Goal: Transaction & Acquisition: Purchase product/service

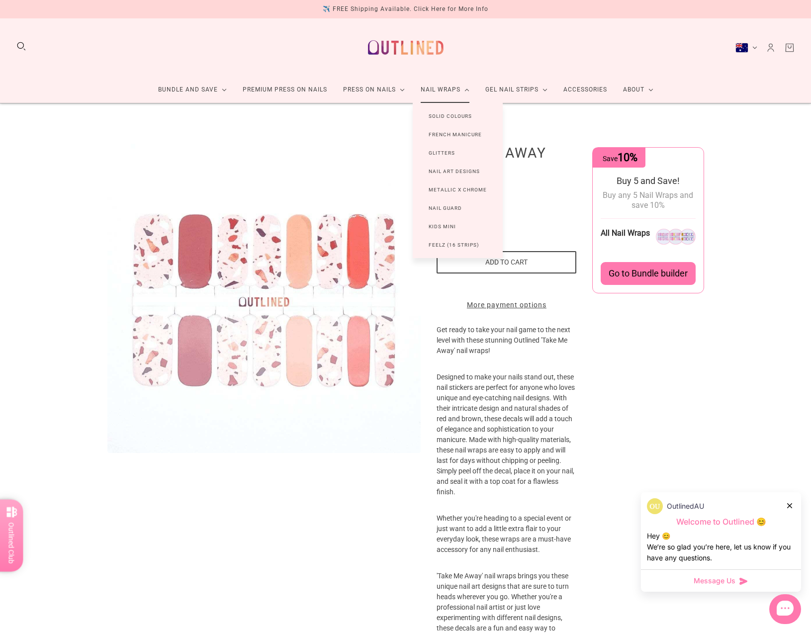
click at [456, 119] on link "Solid Colours" at bounding box center [450, 116] width 75 height 18
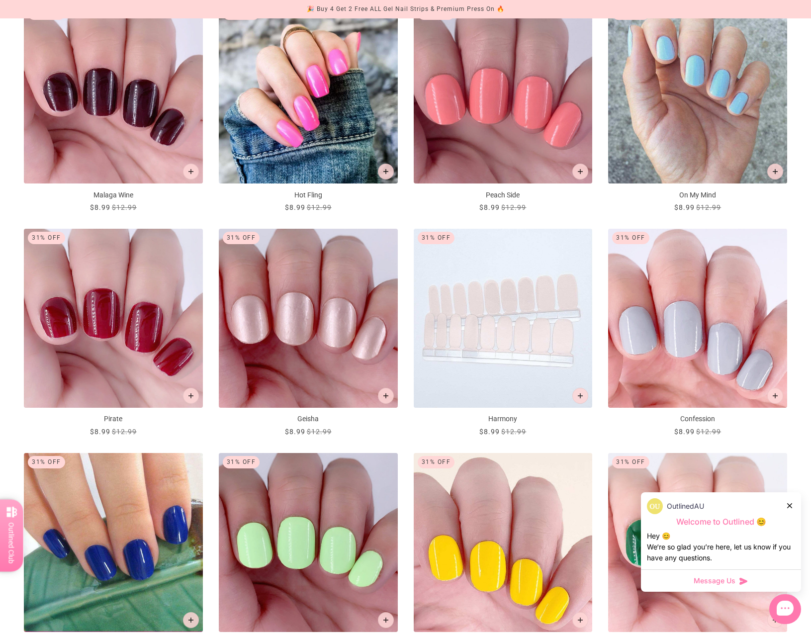
scroll to position [1155, 0]
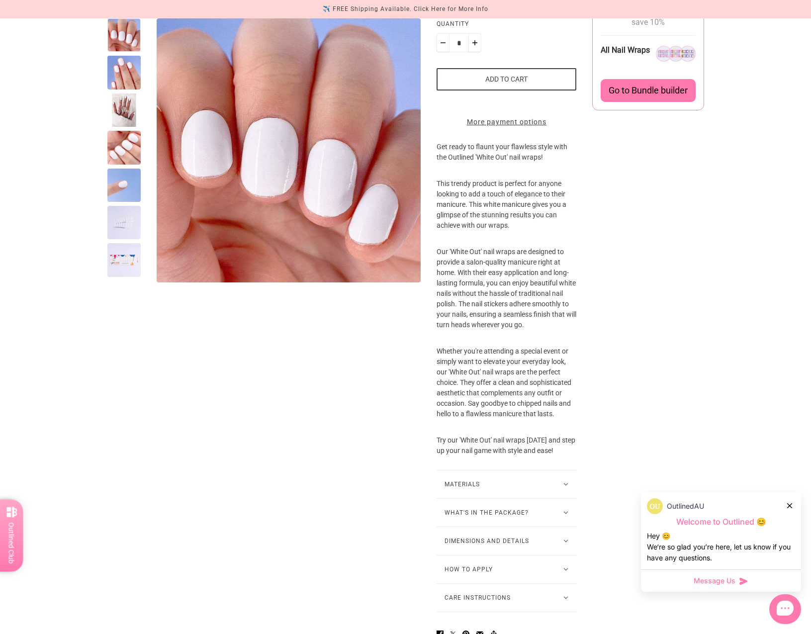
scroll to position [248, 0]
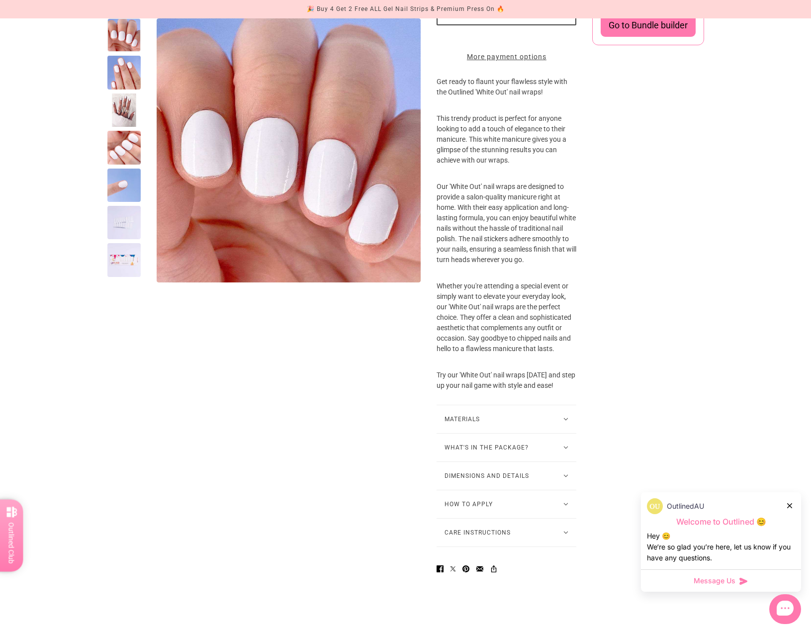
click at [526, 518] on button "How to Apply" at bounding box center [507, 504] width 140 height 28
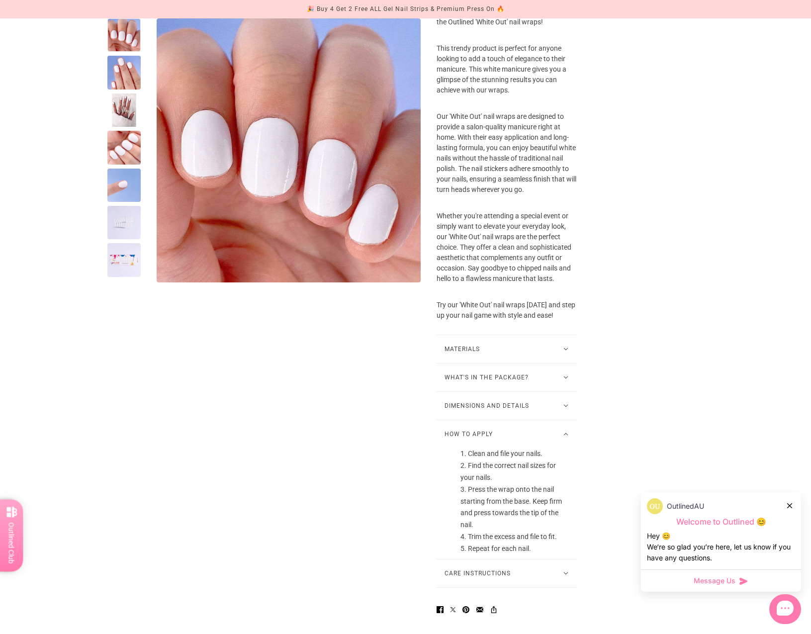
scroll to position [369, 0]
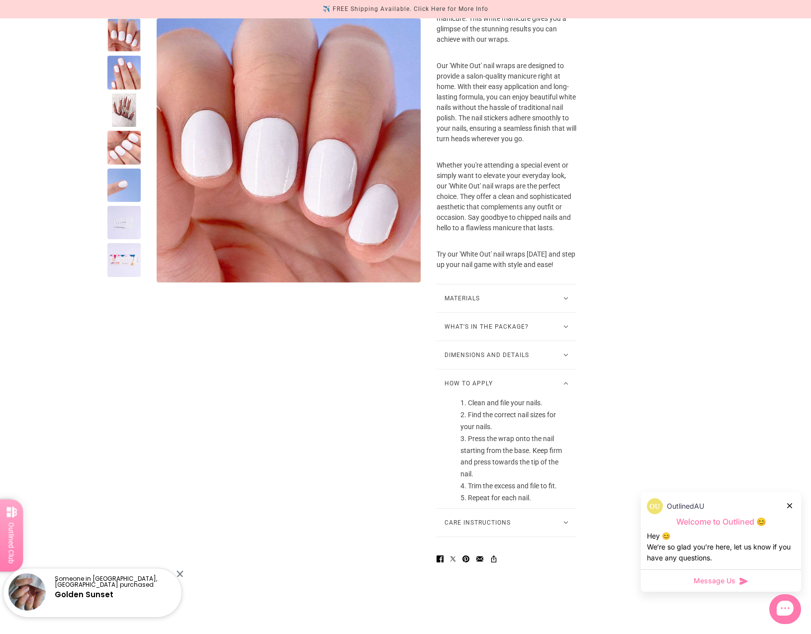
click at [504, 537] on button "Care Instructions" at bounding box center [507, 523] width 140 height 28
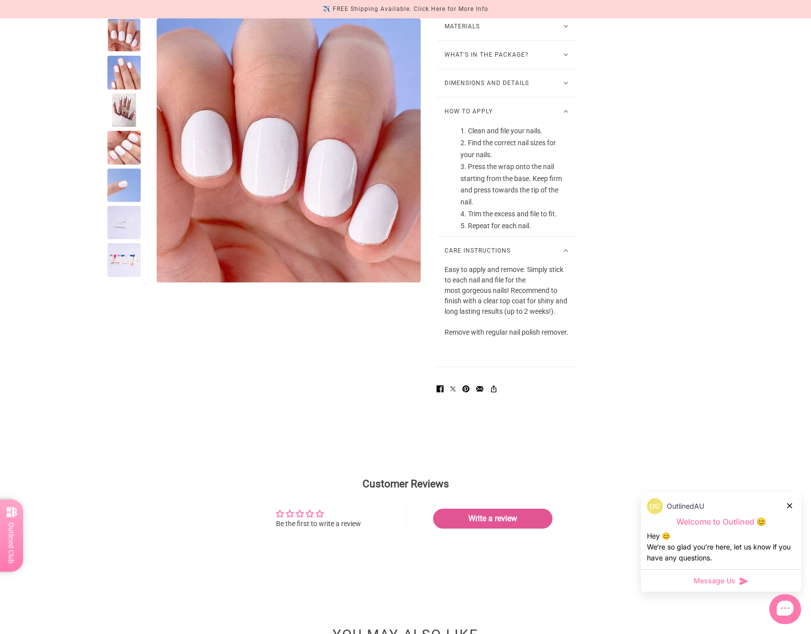
scroll to position [2, 0]
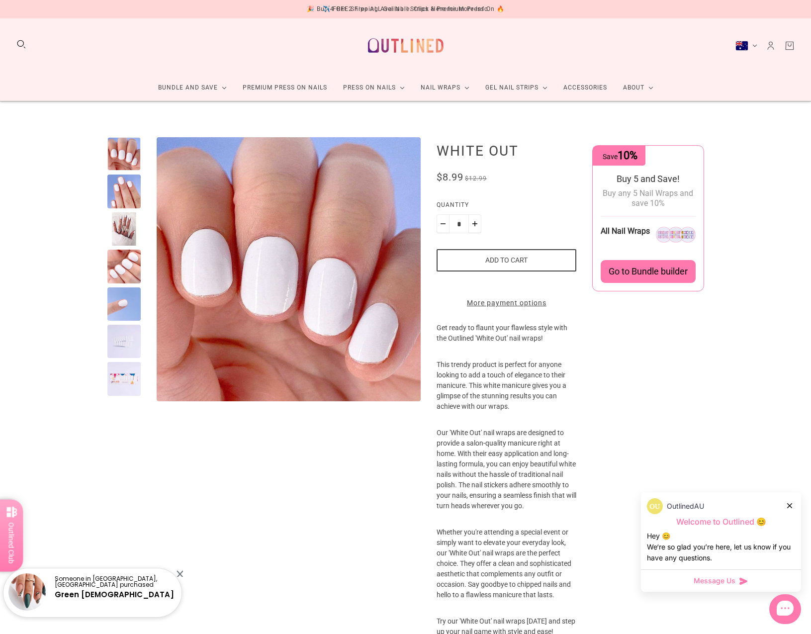
click at [518, 262] on button "Add to cart" at bounding box center [507, 260] width 140 height 22
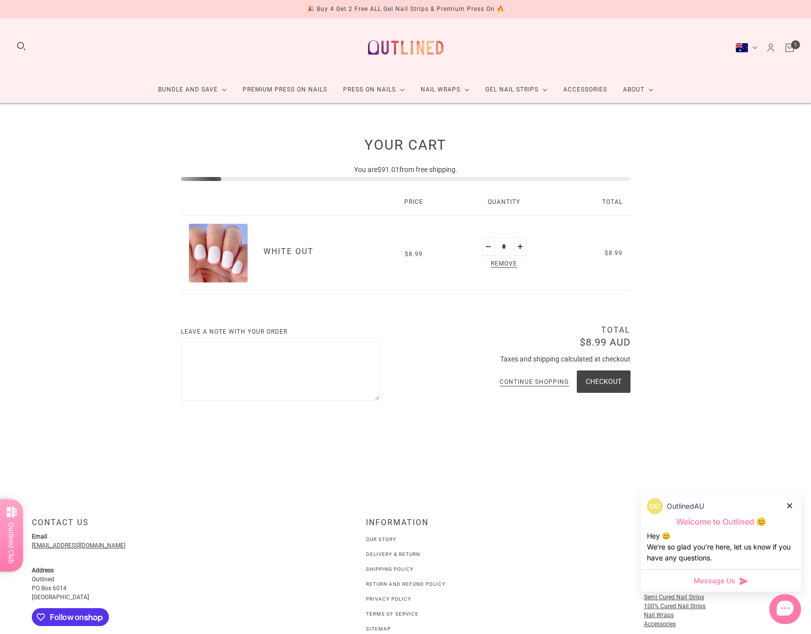
scroll to position [155, 0]
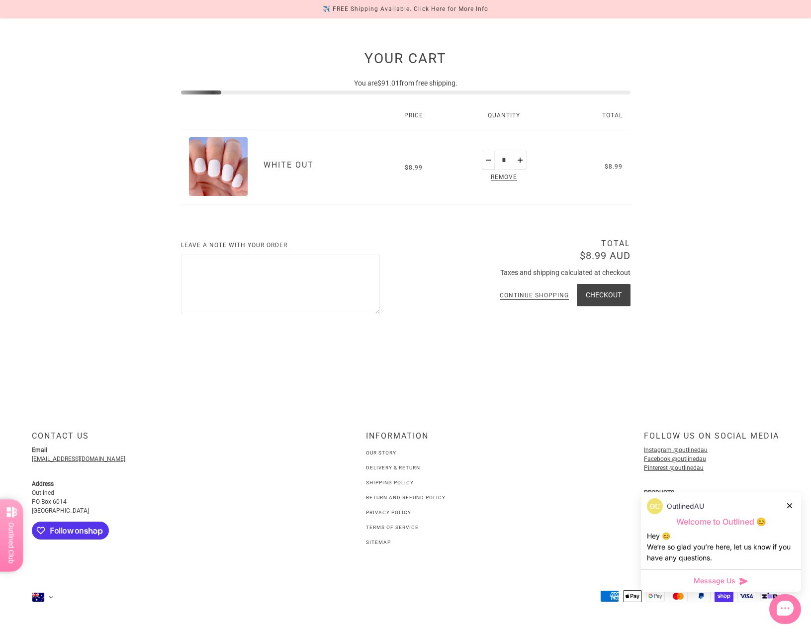
click at [408, 468] on link "Delivery & Return" at bounding box center [393, 467] width 54 height 5
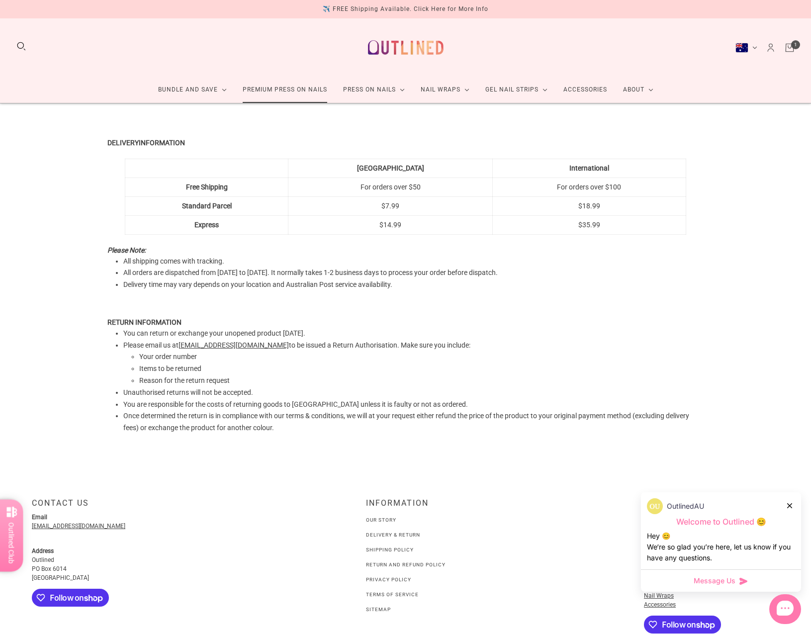
click at [299, 94] on link "Premium Press On Nails" at bounding box center [285, 90] width 100 height 26
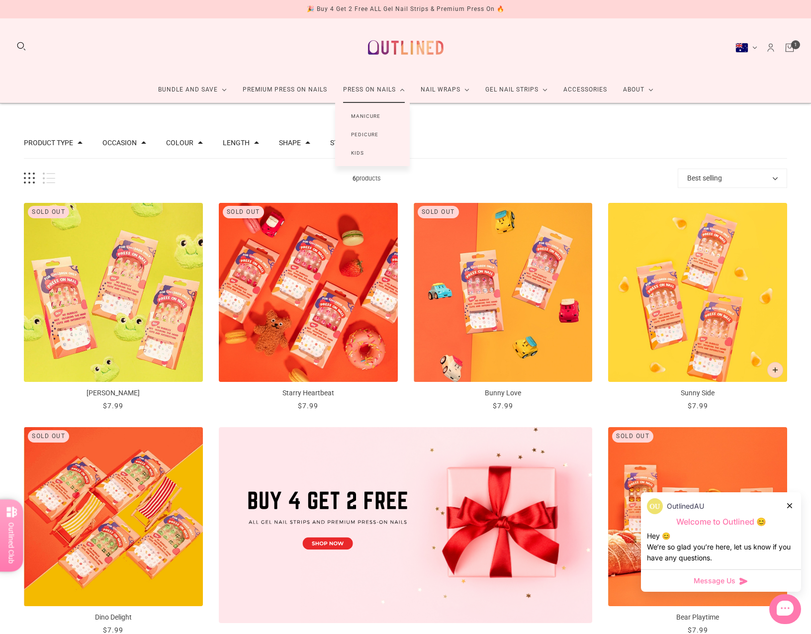
click at [373, 115] on link "Manicure" at bounding box center [365, 116] width 61 height 18
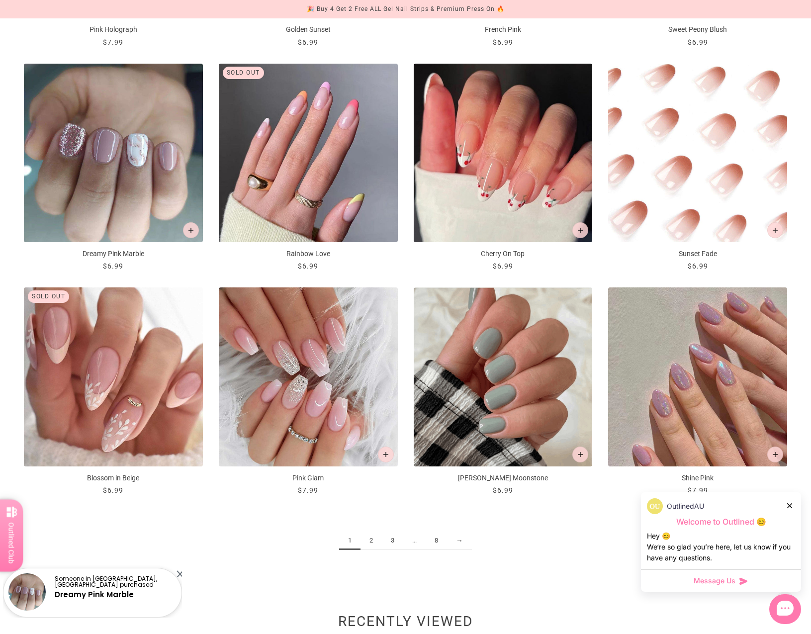
scroll to position [1147, 0]
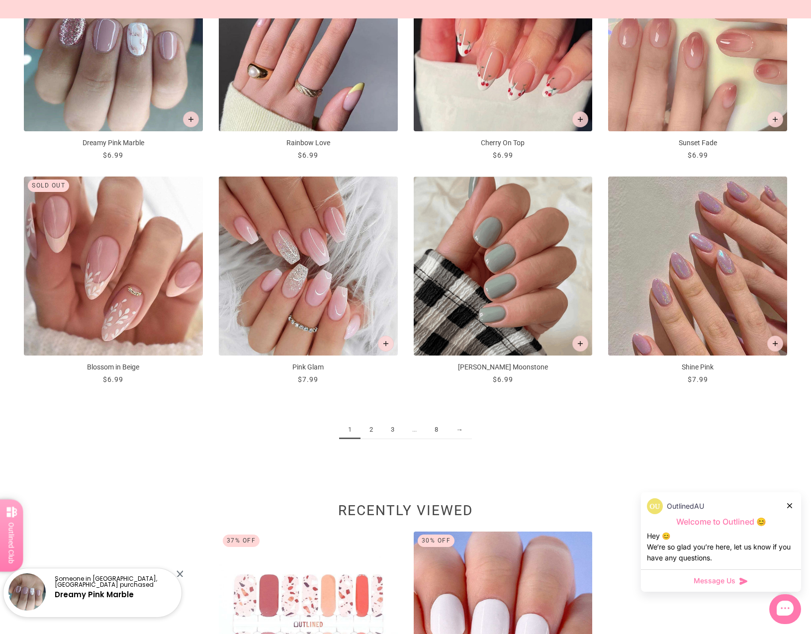
click at [372, 429] on link "2" at bounding box center [371, 430] width 21 height 18
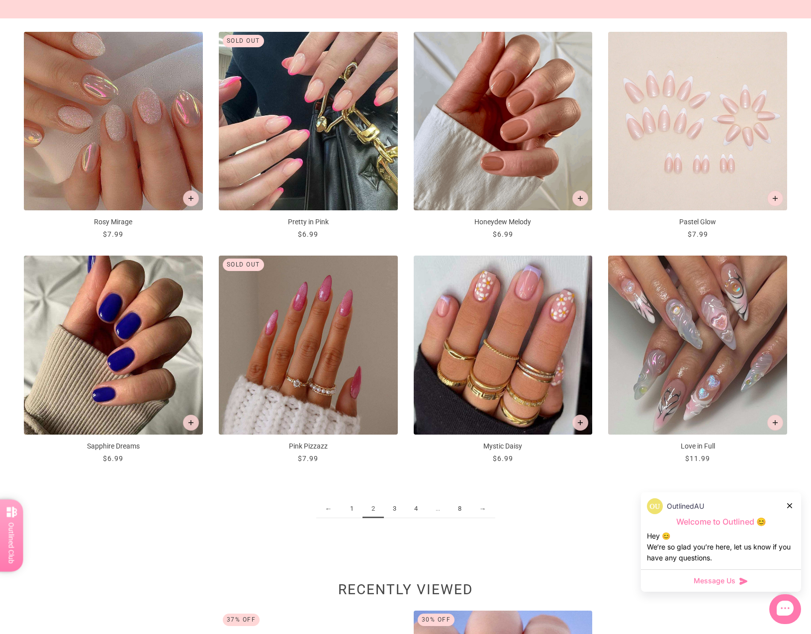
scroll to position [1522, 0]
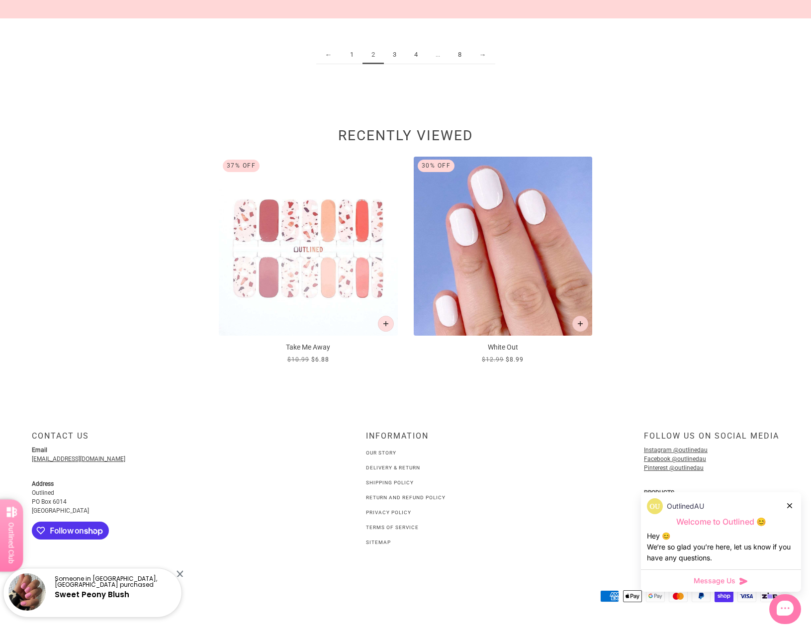
click at [530, 285] on img at bounding box center [503, 246] width 179 height 179
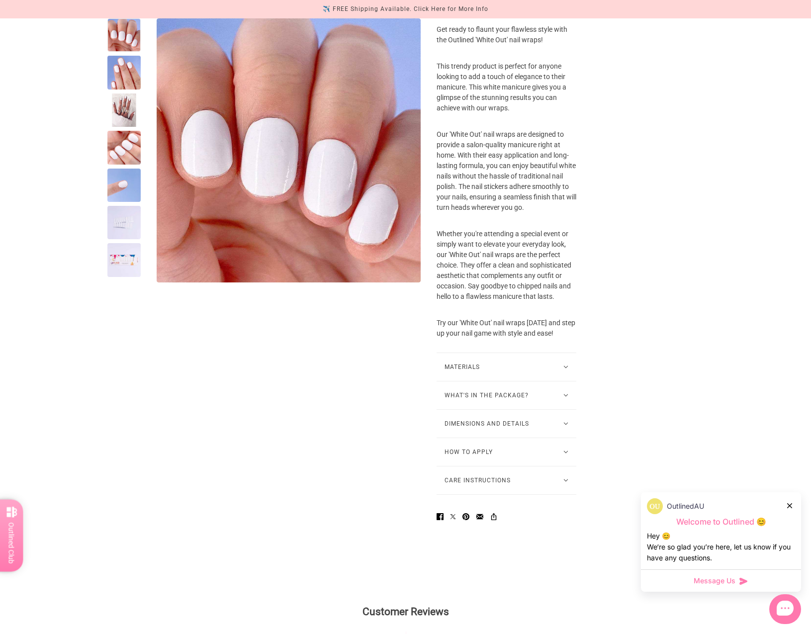
scroll to position [410, 0]
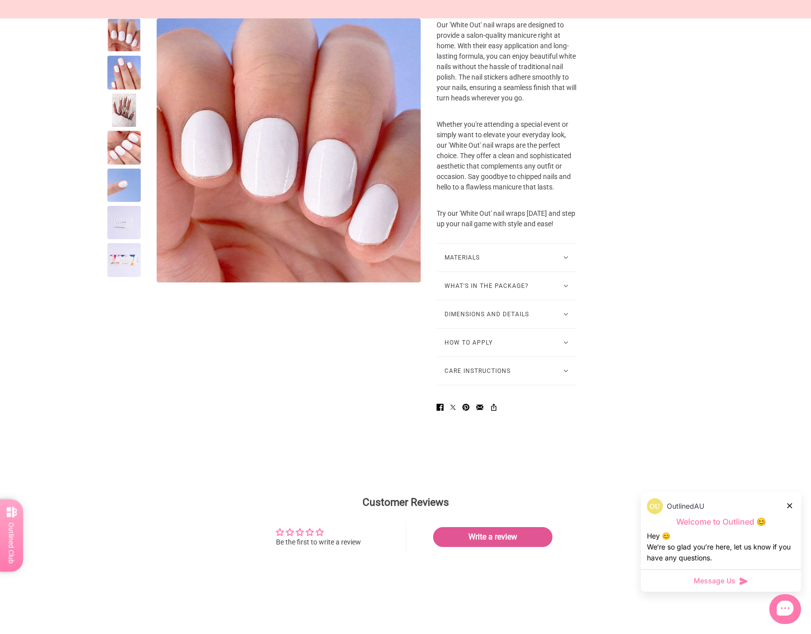
click at [492, 357] on button "How to Apply" at bounding box center [507, 343] width 140 height 28
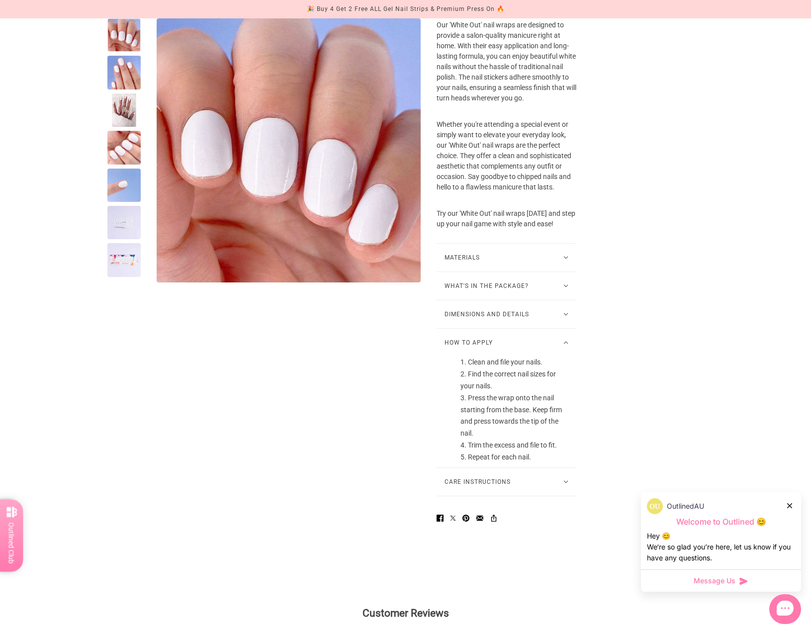
scroll to position [0, 0]
